Goal: Transaction & Acquisition: Purchase product/service

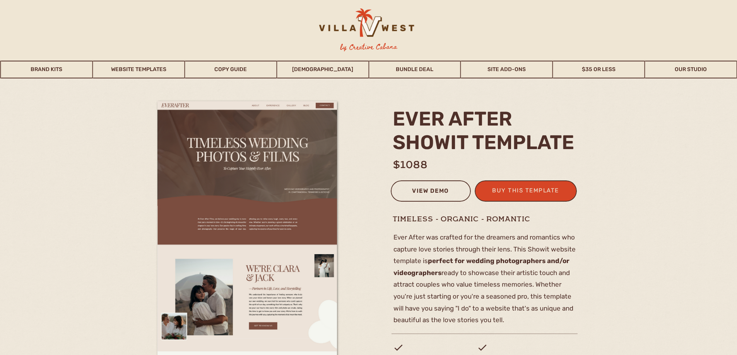
click at [439, 193] on div "view demo" at bounding box center [431, 192] width 70 height 13
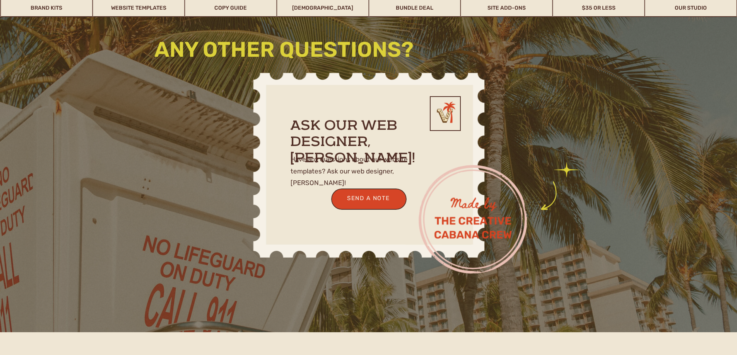
scroll to position [1817, 0]
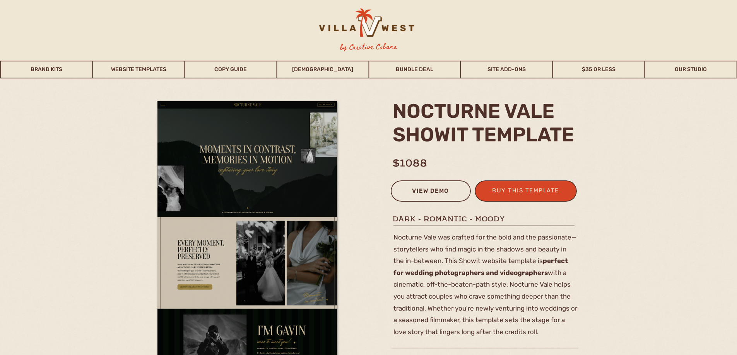
click at [431, 198] on div "view demo" at bounding box center [431, 192] width 70 height 13
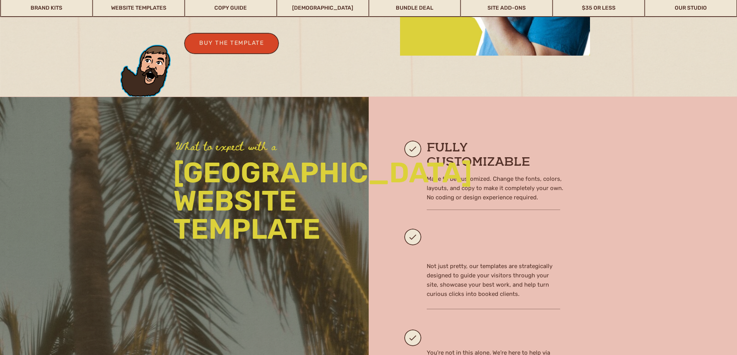
scroll to position [657, 0]
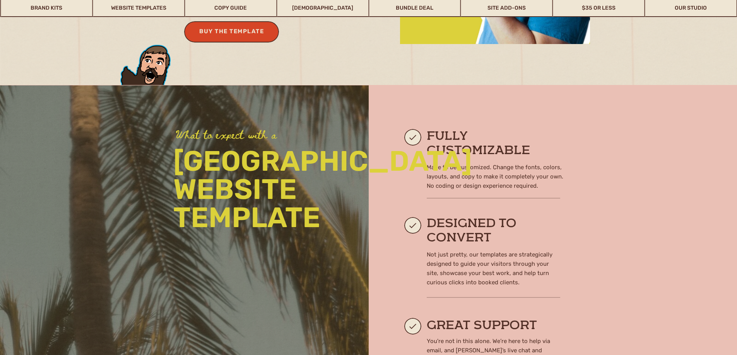
click at [251, 31] on div "buy the template" at bounding box center [231, 32] width 71 height 13
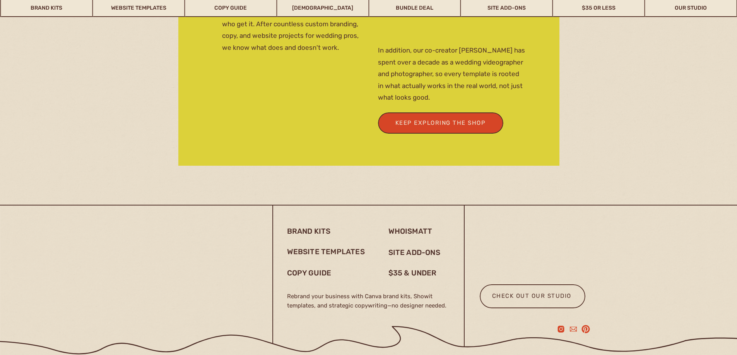
scroll to position [2148, 0]
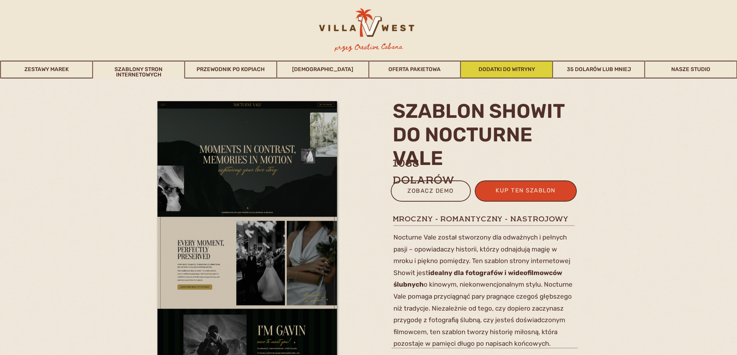
click at [518, 71] on font "Dodatki do witryny" at bounding box center [506, 69] width 56 height 7
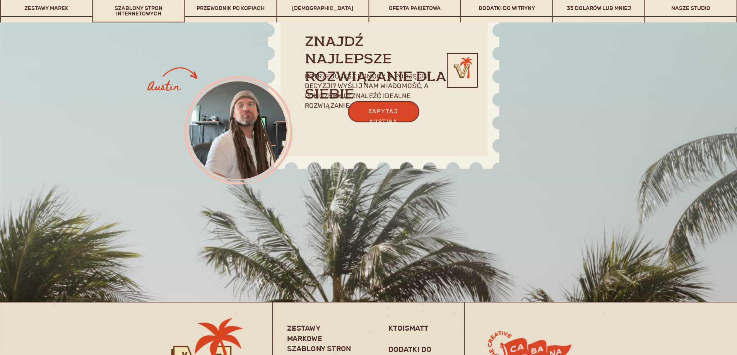
scroll to position [5893, 0]
